Goal: Task Accomplishment & Management: Manage account settings

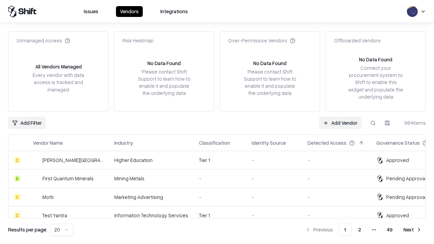
click at [340, 123] on link "Add Vendor" at bounding box center [340, 123] width 42 height 12
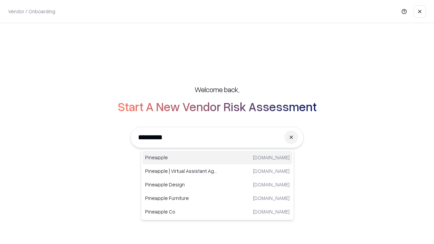
click at [217, 158] on div "Pineapple [DOMAIN_NAME]" at bounding box center [217, 158] width 150 height 14
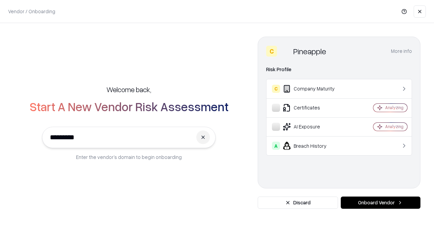
type input "*********"
click at [380, 203] on button "Onboard Vendor" at bounding box center [381, 203] width 80 height 12
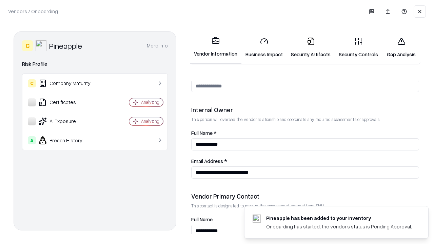
scroll to position [351, 0]
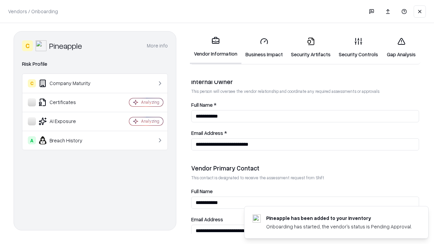
click at [264, 47] on link "Business Impact" at bounding box center [263, 48] width 45 height 32
click at [311, 47] on link "Security Artifacts" at bounding box center [311, 48] width 48 height 32
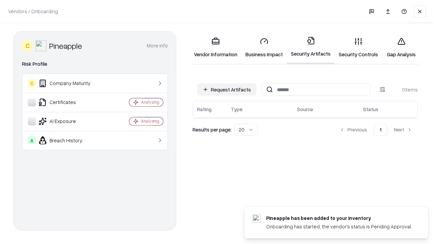
click at [227, 90] on button "Request Artifacts" at bounding box center [226, 89] width 59 height 12
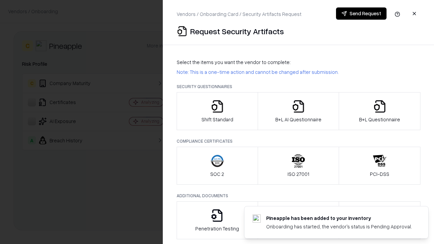
click at [217, 111] on icon "button" at bounding box center [218, 107] width 14 height 14
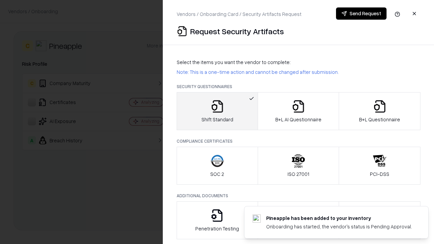
click at [361, 14] on button "Send Request" at bounding box center [361, 13] width 51 height 12
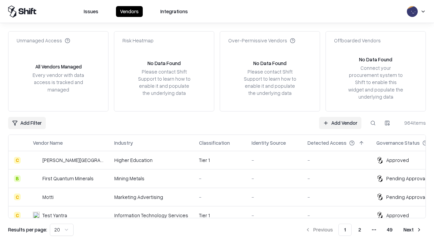
click at [373, 123] on button at bounding box center [373, 123] width 12 height 12
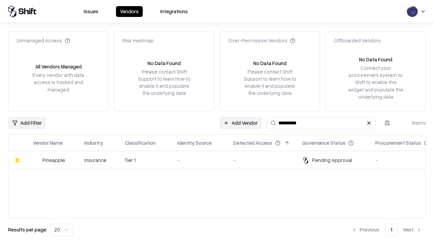
type input "*********"
click at [221, 160] on div "-" at bounding box center [199, 160] width 45 height 7
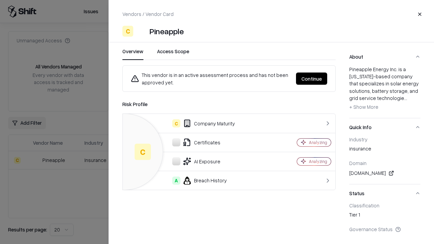
click at [312, 79] on button "Continue" at bounding box center [311, 79] width 31 height 12
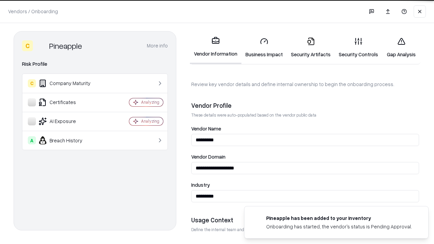
click at [311, 47] on link "Security Artifacts" at bounding box center [311, 48] width 48 height 32
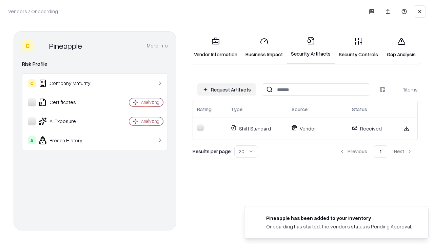
click at [401, 47] on link "Gap Analysis" at bounding box center [401, 48] width 38 height 32
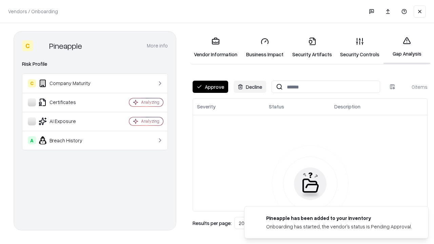
click at [210, 87] on button "Approve" at bounding box center [211, 87] width 36 height 12
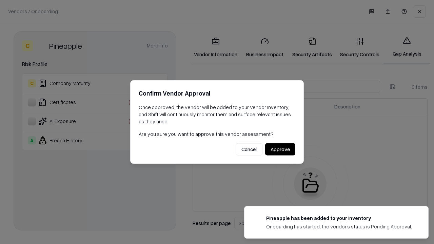
click at [280, 149] on button "Approve" at bounding box center [280, 149] width 30 height 12
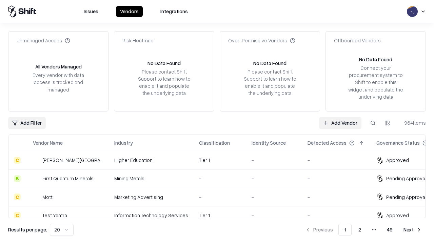
type input "*********"
click at [340, 123] on link "Add Vendor" at bounding box center [340, 123] width 42 height 12
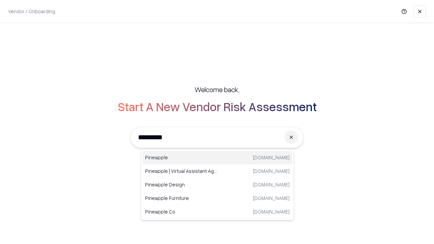
click at [217, 158] on div "Pineapple [DOMAIN_NAME]" at bounding box center [217, 158] width 150 height 14
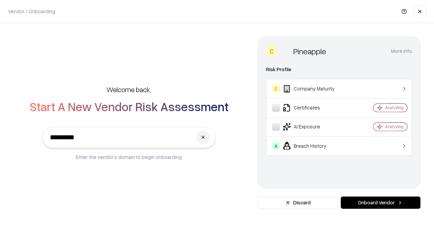
type input "*********"
click at [380, 203] on button "Onboard Vendor" at bounding box center [381, 203] width 80 height 12
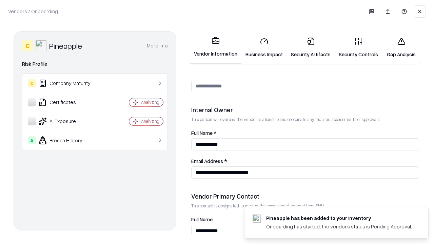
scroll to position [351, 0]
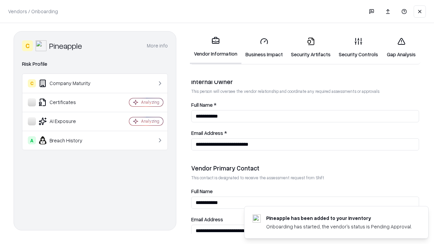
click at [401, 47] on link "Gap Analysis" at bounding box center [401, 48] width 38 height 32
